Goal: Go to known website: Access a specific website the user already knows

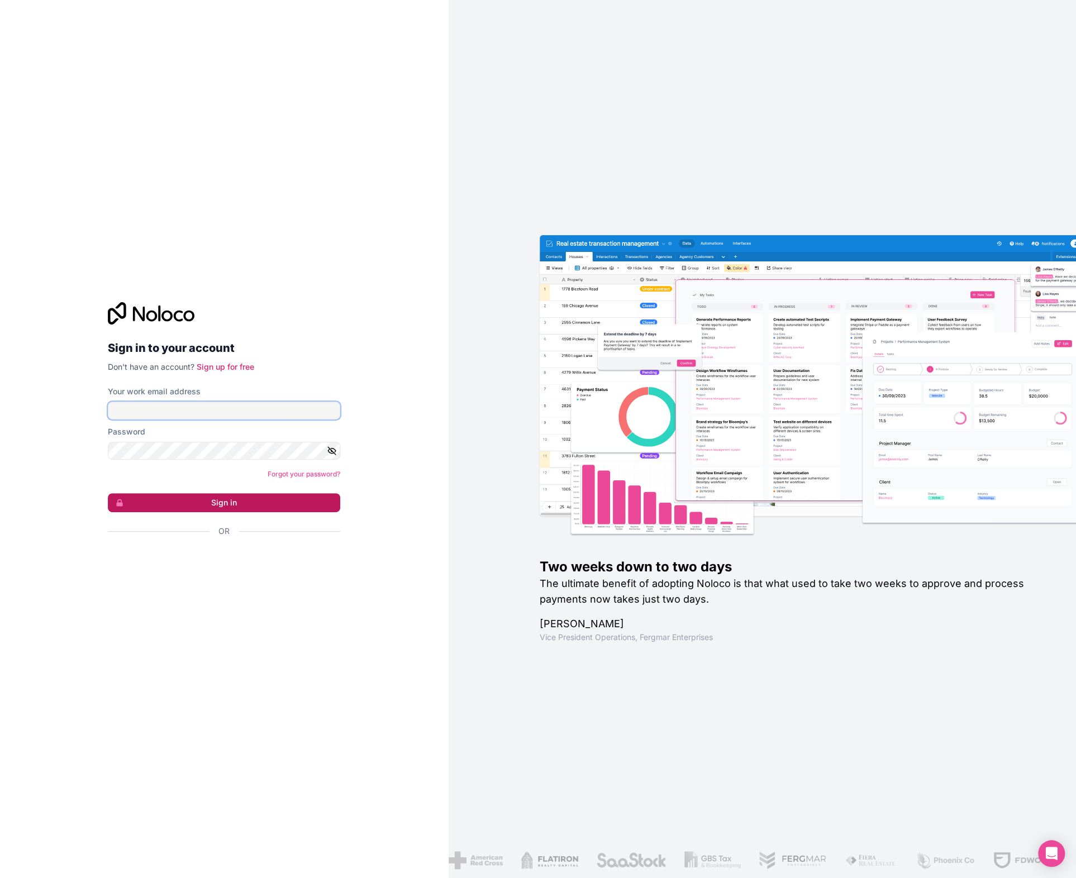
type input "vv@cagoi.com"
click at [274, 505] on button "Sign in" at bounding box center [224, 502] width 232 height 19
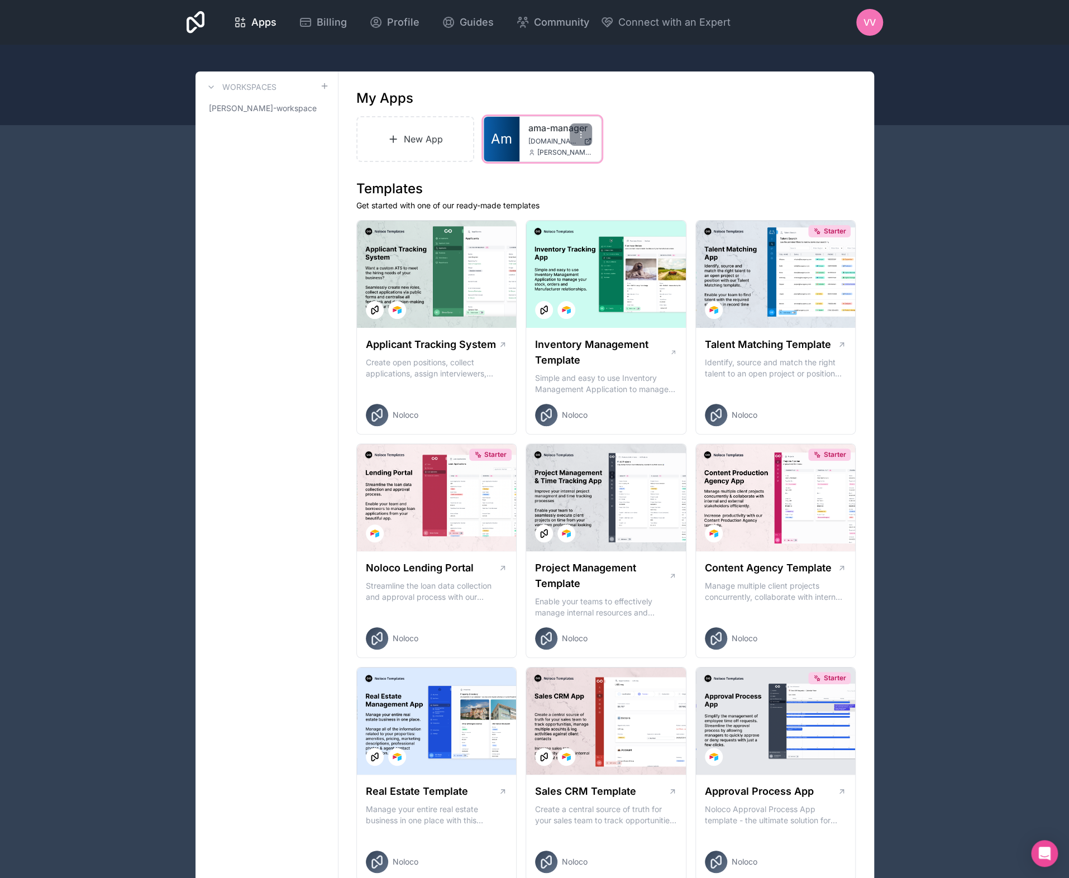
click at [518, 139] on link "Am" at bounding box center [502, 139] width 36 height 45
